Goal: Feedback & Contribution: Leave review/rating

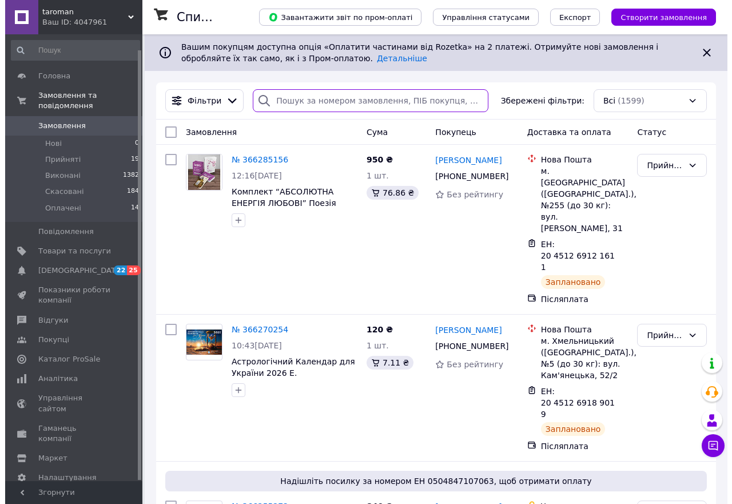
scroll to position [16, 0]
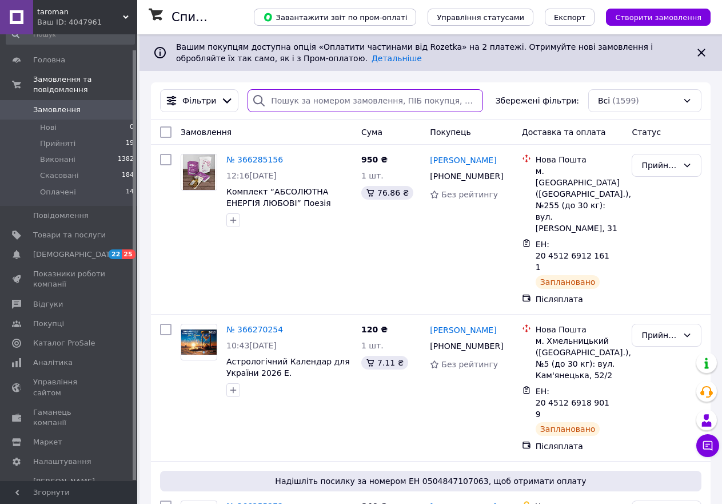
paste input "208519960"
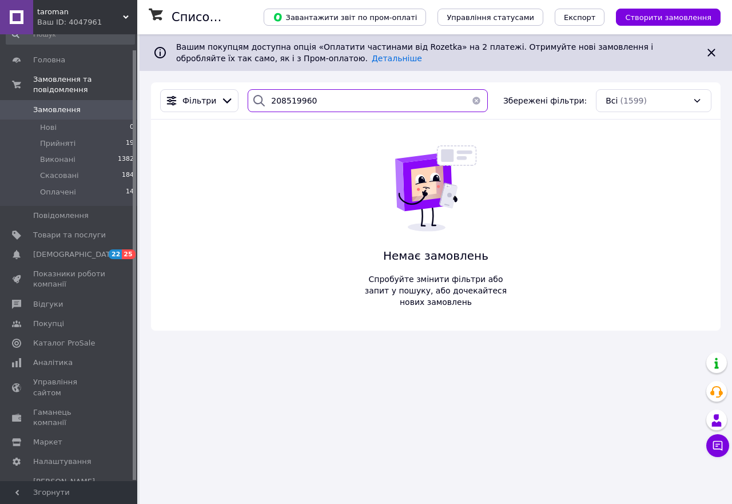
type input "208519960"
click at [471, 101] on button "button" at bounding box center [476, 100] width 23 height 23
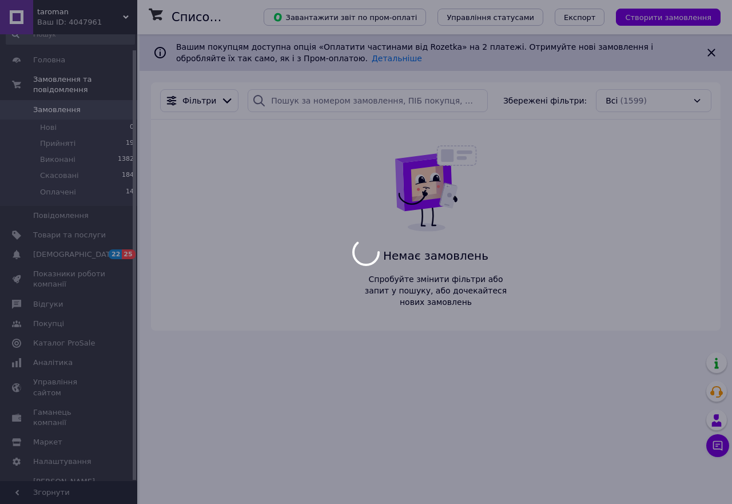
click at [368, 88] on div "Фільтри Збережені фільтри: Всі (1599)" at bounding box center [436, 100] width 570 height 37
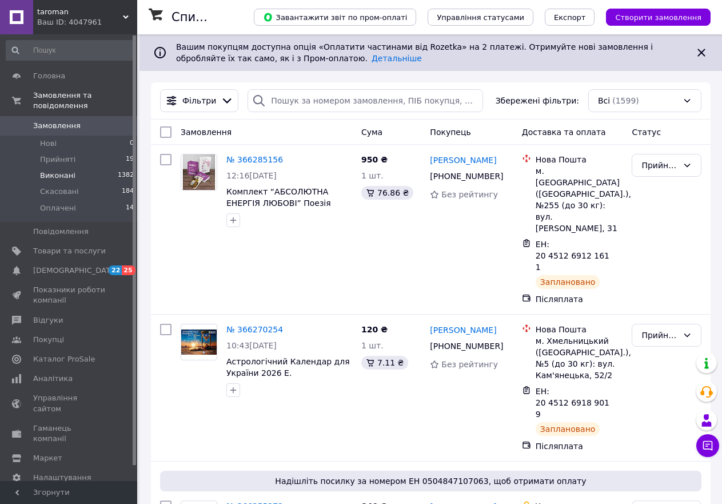
click at [78, 168] on li "Виконані 1382" at bounding box center [70, 176] width 141 height 16
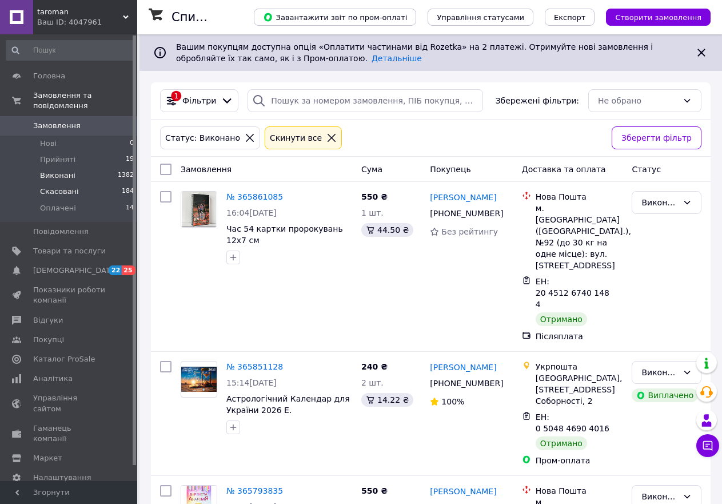
click at [73, 186] on span "Скасовані" at bounding box center [59, 191] width 39 height 10
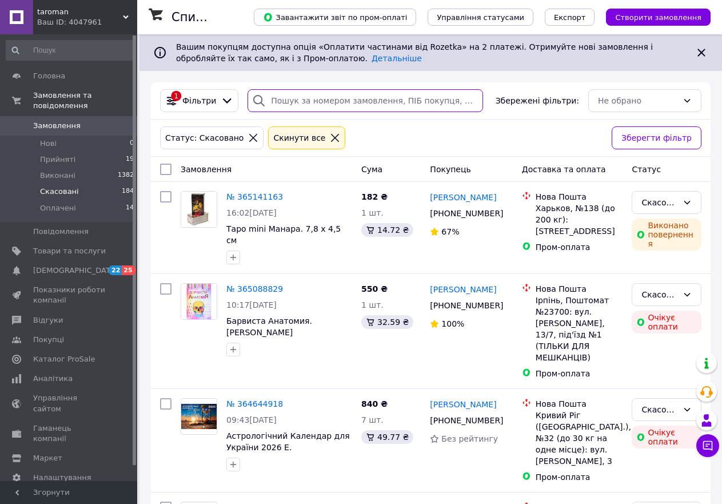
paste input "208519960"
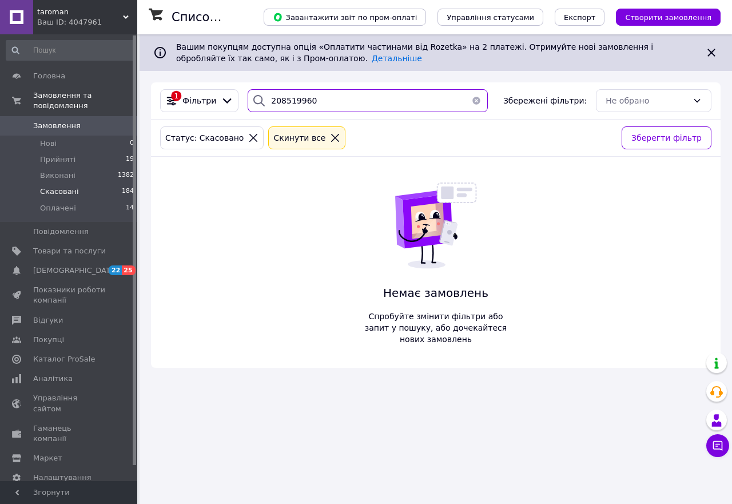
type input "208519960"
drag, startPoint x: 474, startPoint y: 103, endPoint x: 395, endPoint y: 103, distance: 78.9
click at [472, 103] on button "button" at bounding box center [476, 100] width 23 height 23
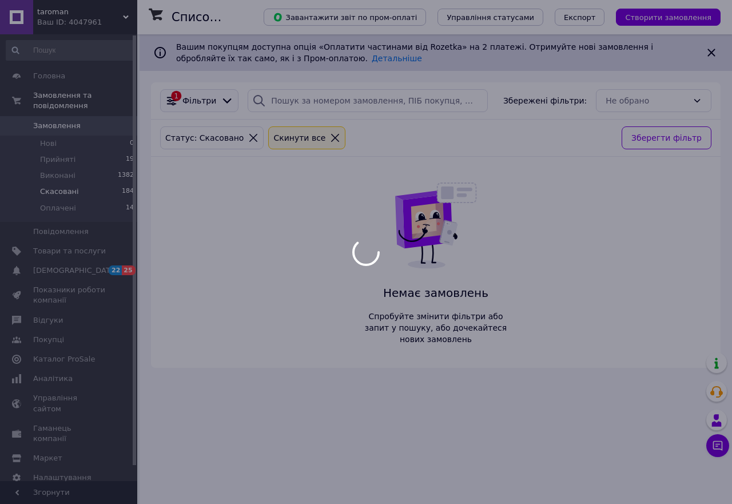
click at [173, 100] on icon at bounding box center [171, 100] width 13 height 13
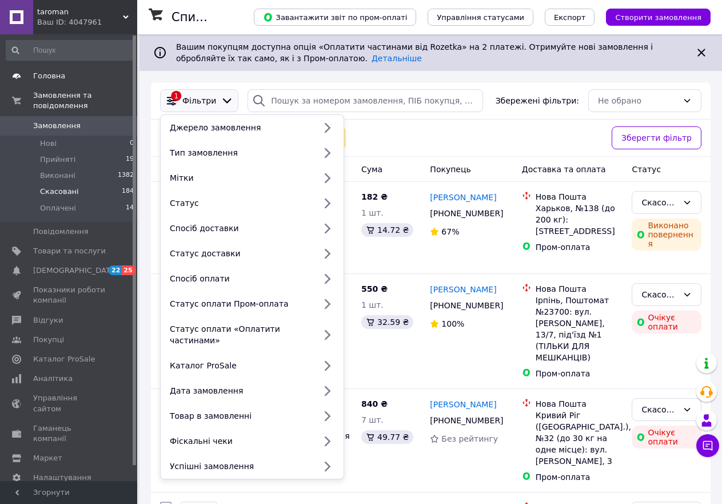
click at [68, 72] on span "Головна" at bounding box center [69, 76] width 73 height 10
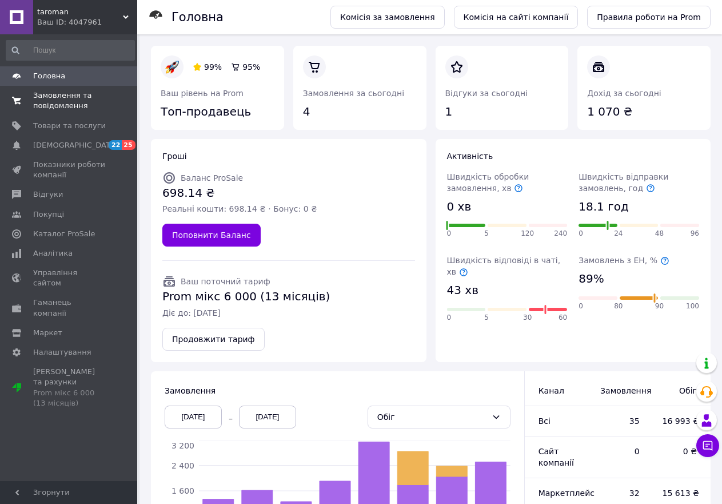
click at [74, 94] on span "Замовлення та повідомлення" at bounding box center [69, 100] width 73 height 21
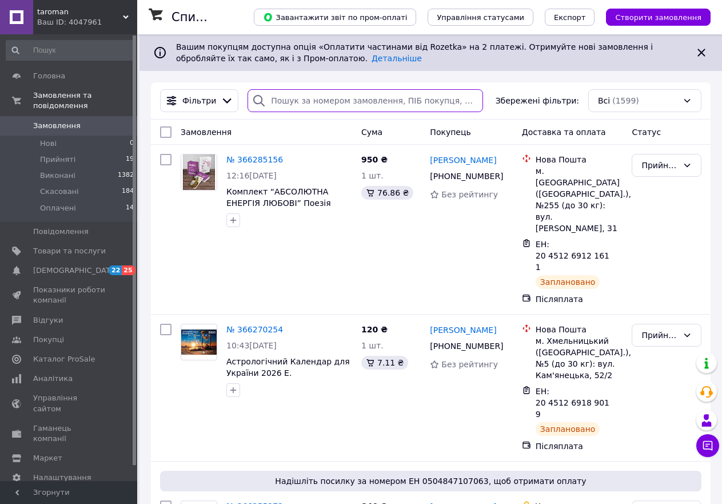
click at [346, 103] on input "search" at bounding box center [366, 100] width 236 height 23
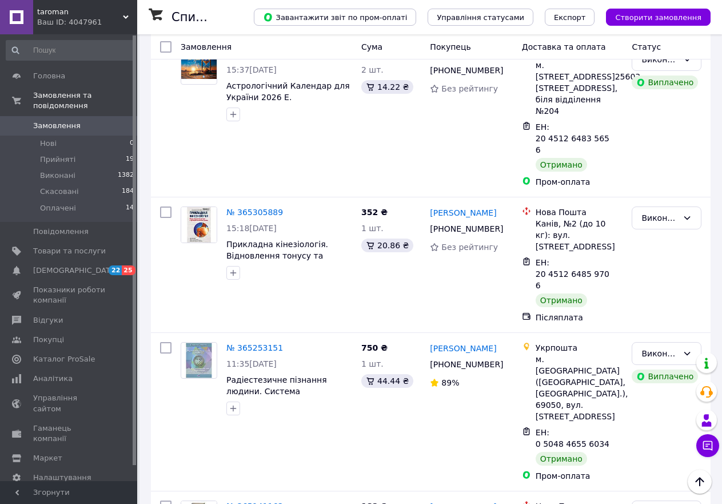
scroll to position [4805, 0]
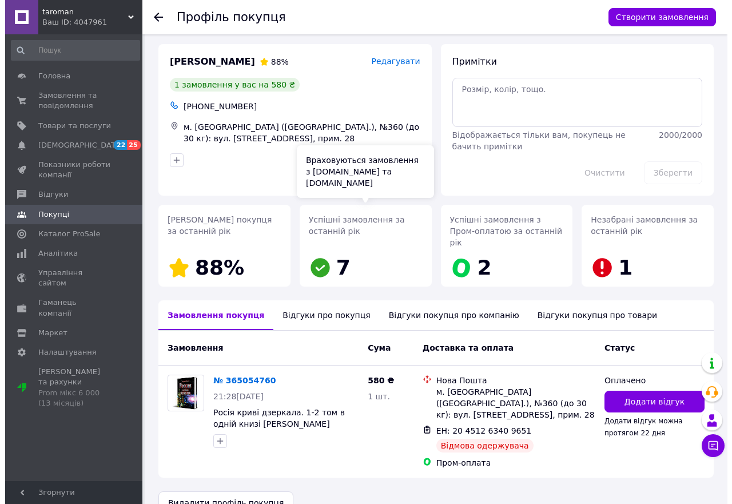
scroll to position [5, 0]
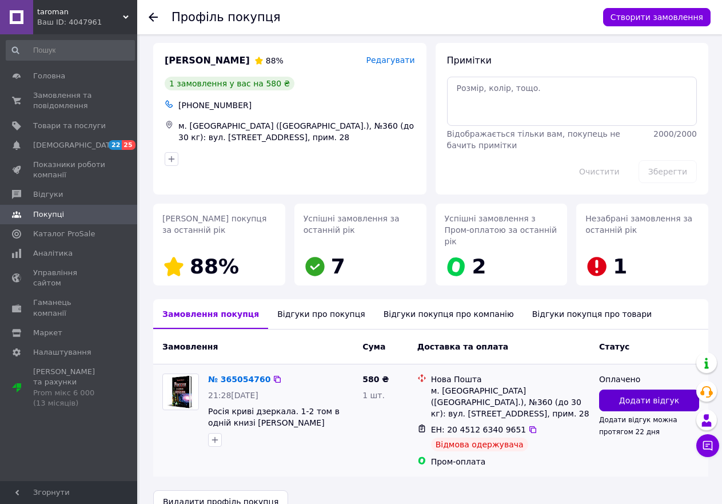
click at [629, 395] on span "Додати відгук" at bounding box center [650, 400] width 60 height 11
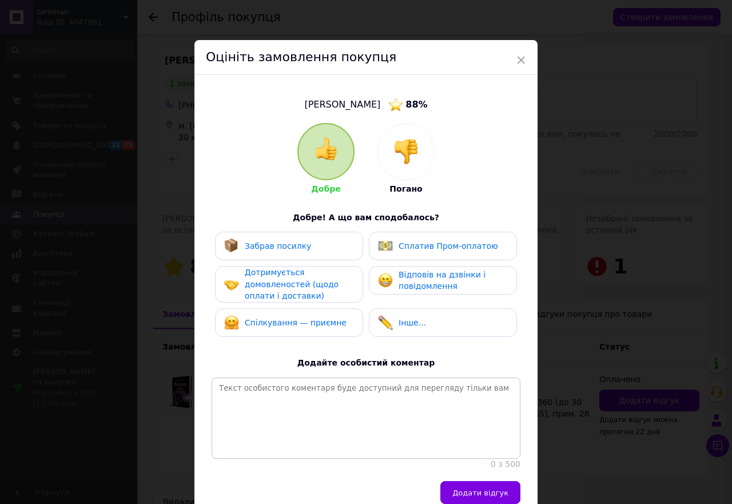
click at [398, 143] on img at bounding box center [406, 151] width 25 height 25
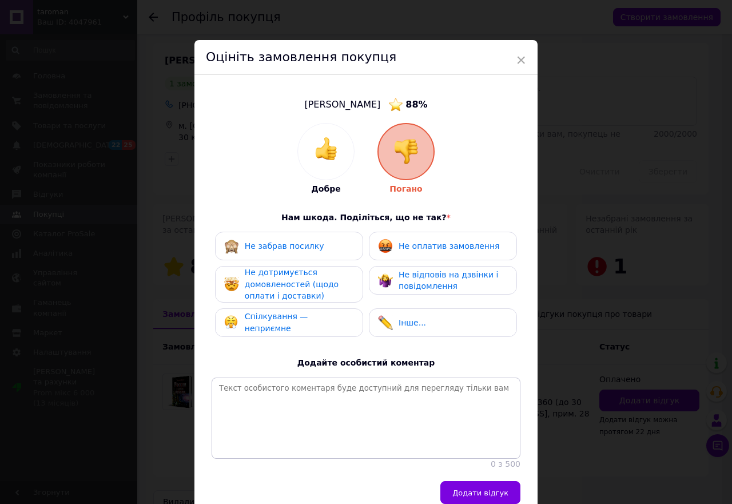
click at [280, 247] on span "Не забрав посилку" at bounding box center [285, 245] width 80 height 9
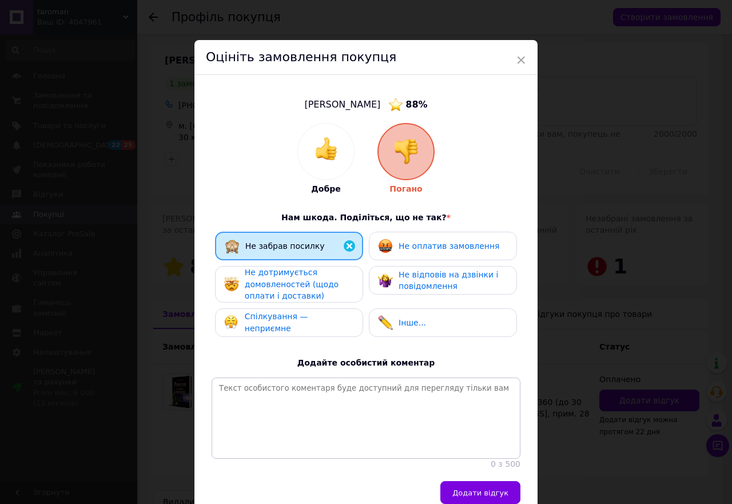
click at [399, 251] on div "Не оплатив замовлення" at bounding box center [449, 246] width 101 height 12
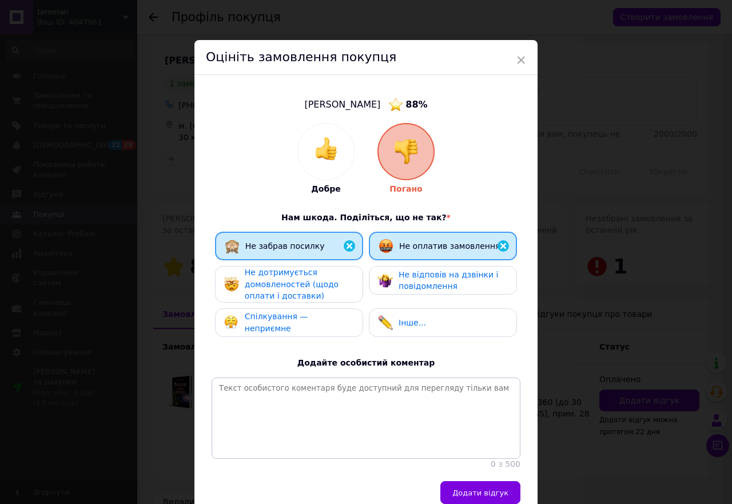
click at [334, 286] on div "Не дотримується домовленостей (щодо оплати і доставки)" at bounding box center [299, 284] width 109 height 35
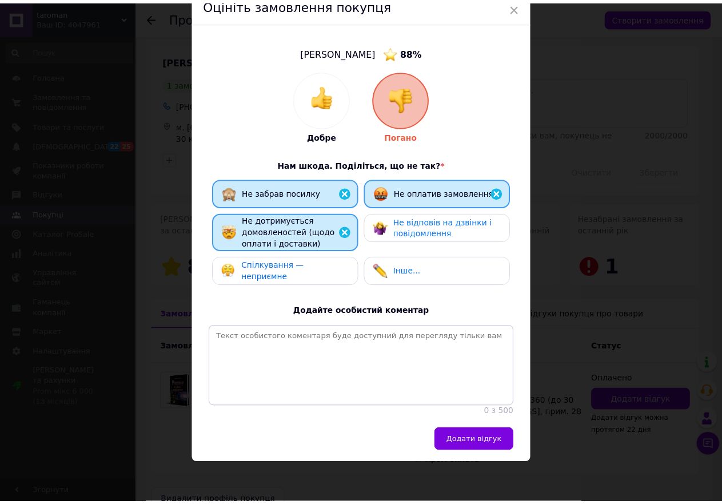
scroll to position [60, 0]
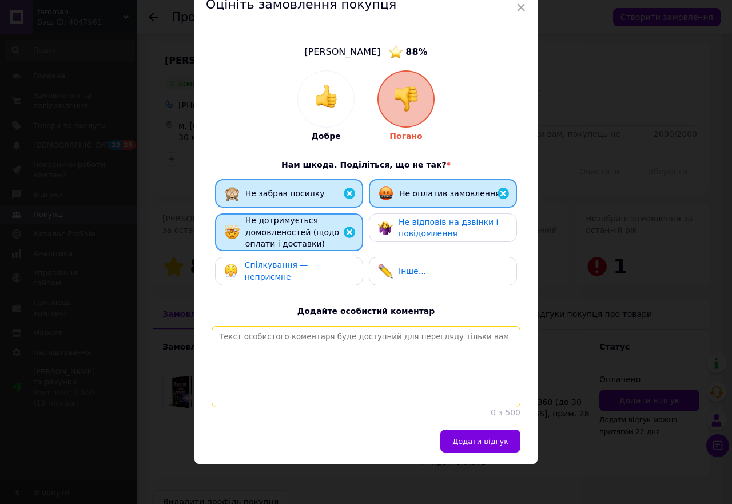
click at [283, 342] on textarea at bounding box center [366, 366] width 309 height 81
drag, startPoint x: 379, startPoint y: 335, endPoint x: 240, endPoint y: 331, distance: 138.5
click at [208, 332] on div "Добре Погано Нам шкода. Поділіться, що не так? * Не забрав посилку Не оплатив з…" at bounding box center [366, 244] width 320 height 348
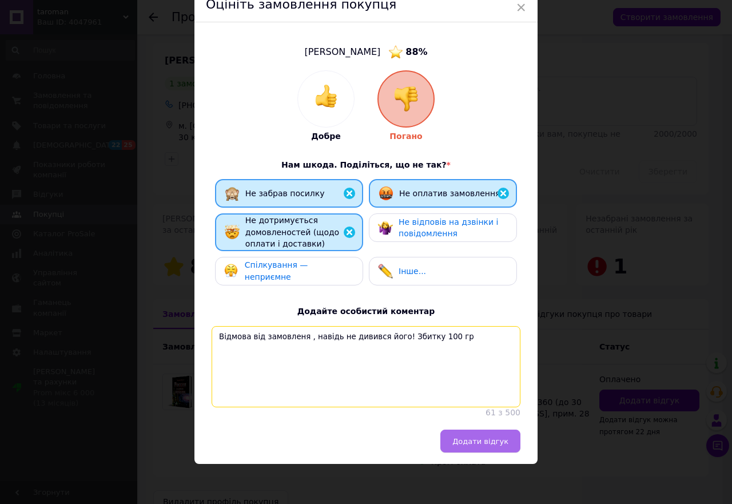
type textarea "Відмова від замовленя , навідь не дивився його! Збитку 100 гр"
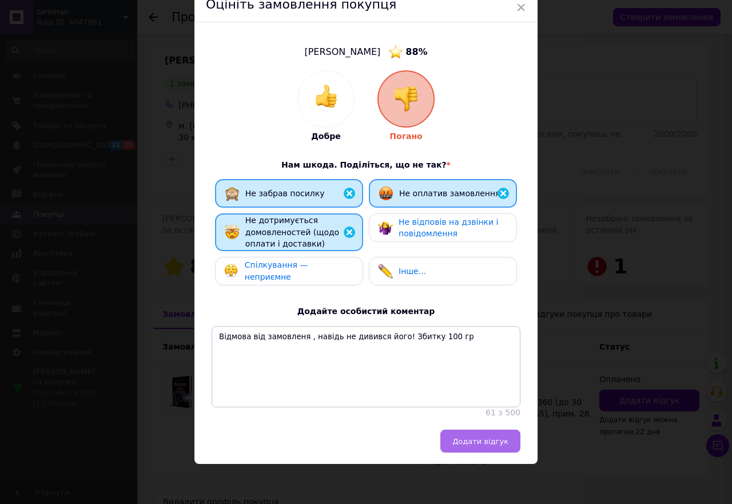
click at [484, 437] on span "Додати відгук" at bounding box center [480, 441] width 56 height 9
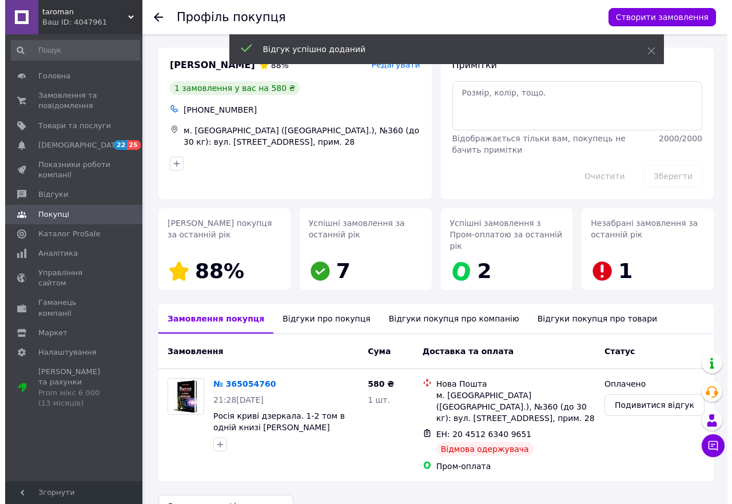
scroll to position [0, 0]
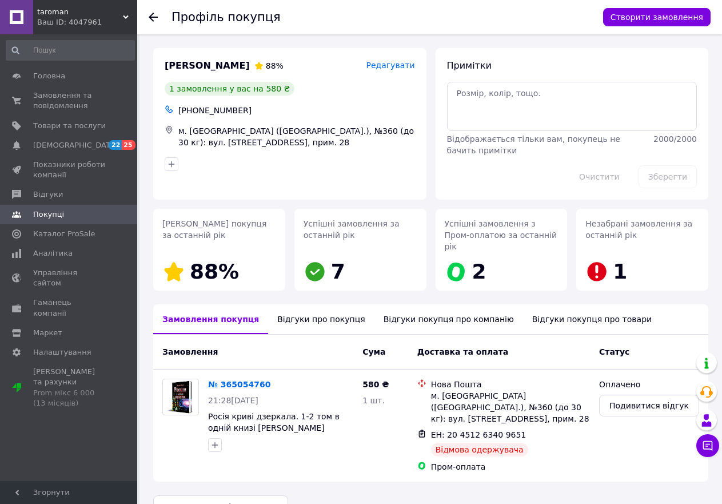
click at [158, 17] on div at bounding box center [160, 17] width 23 height 34
click at [153, 17] on use at bounding box center [153, 17] width 9 height 9
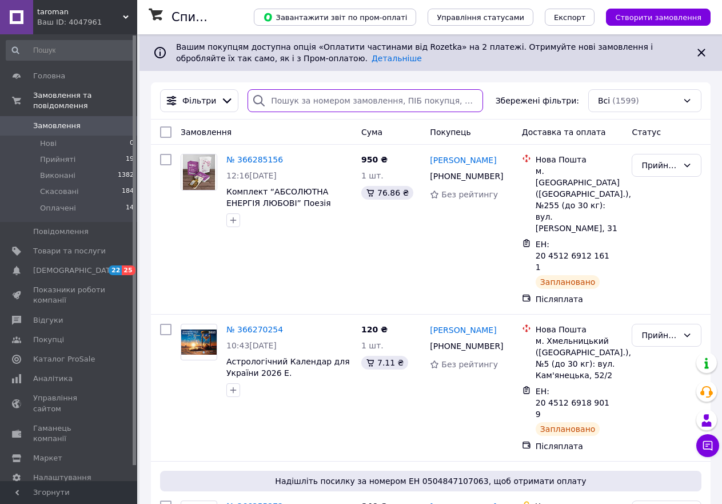
click at [311, 101] on input "search" at bounding box center [366, 100] width 236 height 23
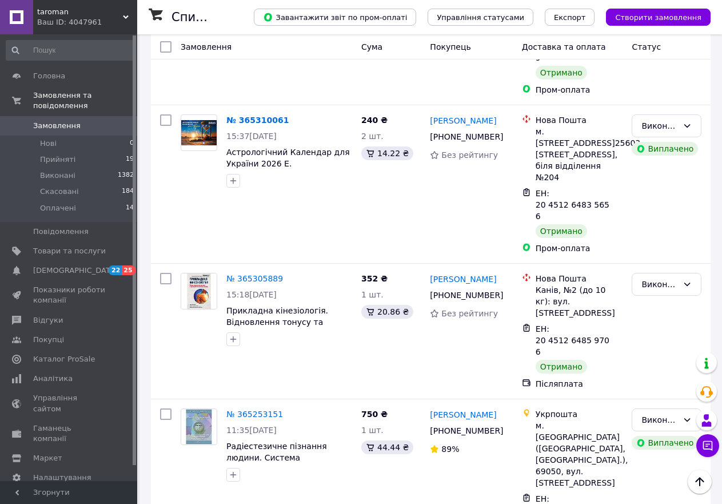
scroll to position [4748, 0]
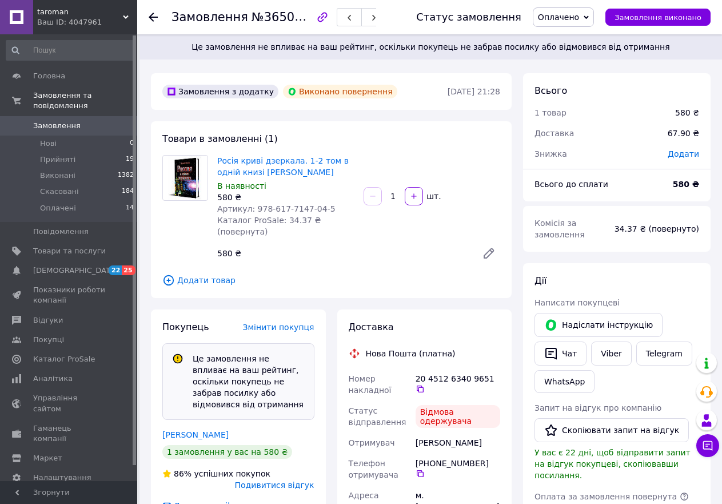
click at [150, 15] on icon at bounding box center [153, 17] width 9 height 9
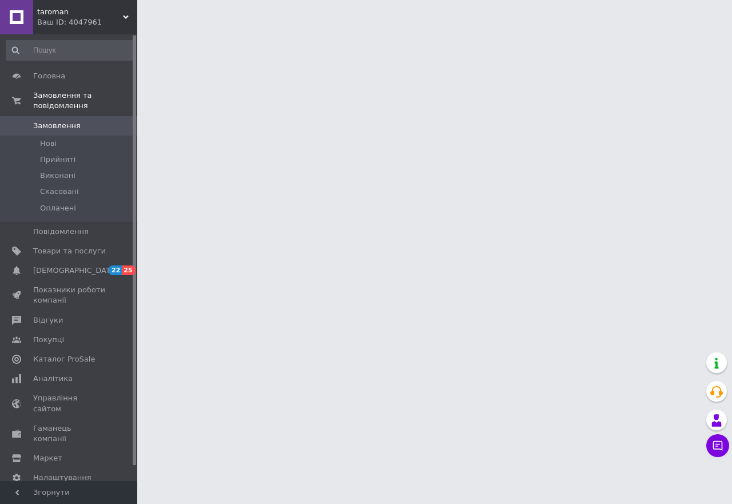
click at [74, 121] on span "Замовлення" at bounding box center [56, 126] width 47 height 10
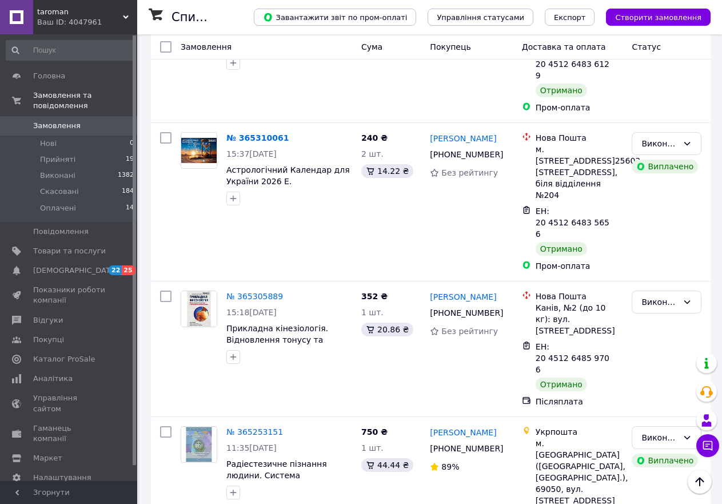
scroll to position [4748, 0]
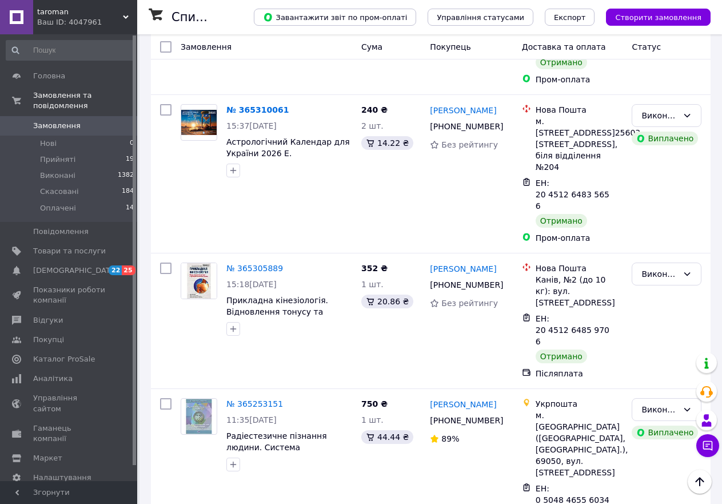
click at [664, 332] on li "Скасовано" at bounding box center [667, 333] width 69 height 21
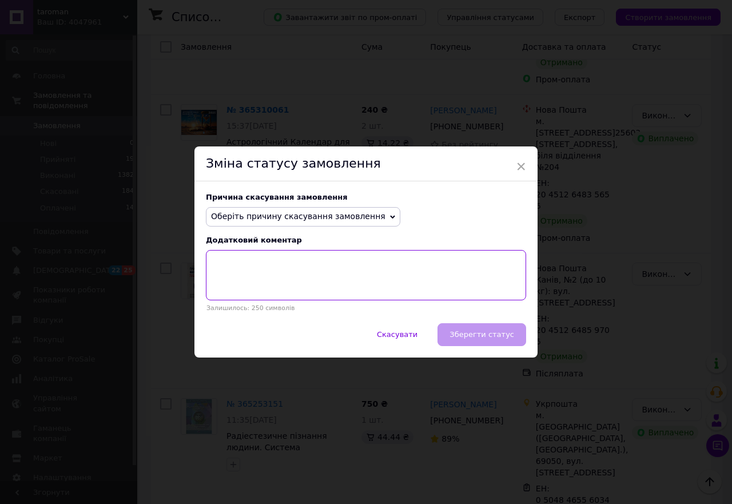
paste textarea "Відмова від замовленя , навідь не дивився його! Збитку 100 гр"
type textarea "Відмова від замовленя , навідь не дивився його! Збитку 100 гр"
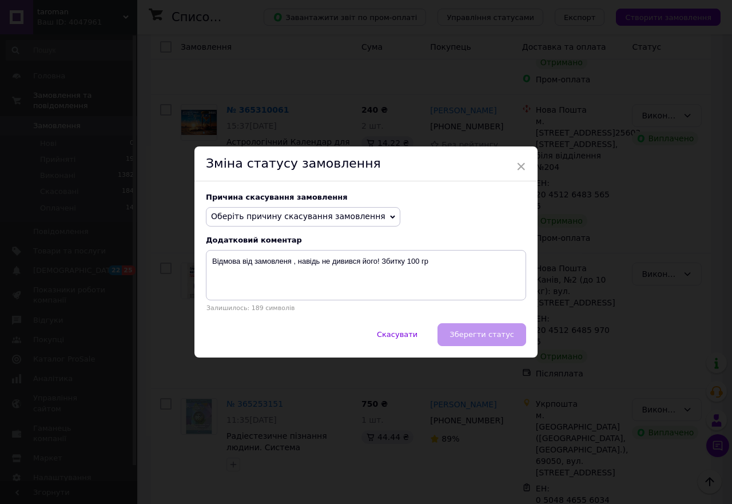
drag, startPoint x: 352, startPoint y: 227, endPoint x: 351, endPoint y: 221, distance: 5.8
click at [352, 227] on div "Причина скасування замовлення Оберіть причину скасування замовлення Немає в ная…" at bounding box center [365, 252] width 343 height 142
click at [350, 221] on span "Оберіть причину скасування замовлення" at bounding box center [298, 216] width 174 height 9
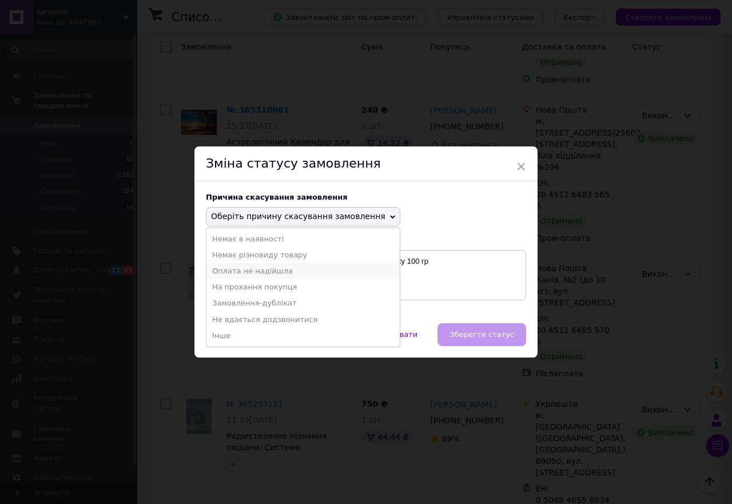
click at [269, 271] on li "Оплата не надійшла" at bounding box center [303, 271] width 193 height 16
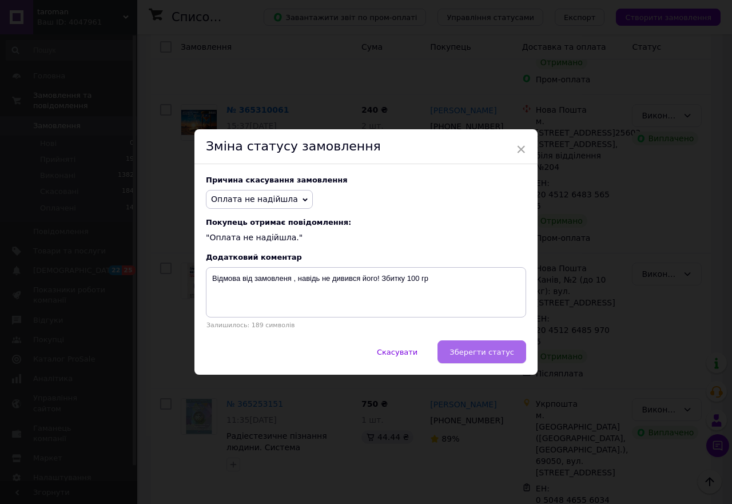
click at [463, 347] on button "Зберегти статус" at bounding box center [482, 351] width 89 height 23
